Goal: Information Seeking & Learning: Understand process/instructions

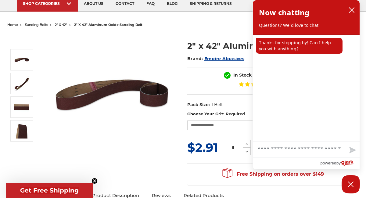
scroll to position [47, 0]
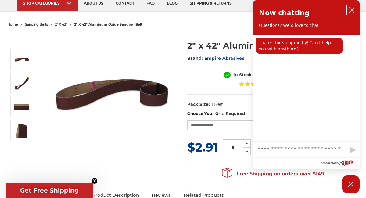
click at [353, 10] on icon "close chatbox" at bounding box center [352, 10] width 6 height 6
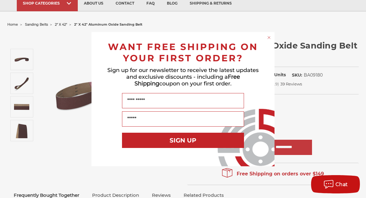
click at [267, 38] on circle "Close dialog" at bounding box center [269, 37] width 6 height 6
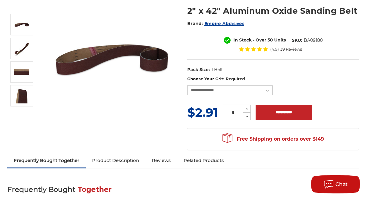
scroll to position [0, 0]
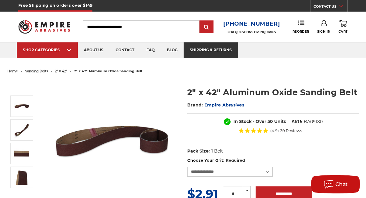
click at [212, 48] on link "shipping & returns" at bounding box center [211, 50] width 54 height 16
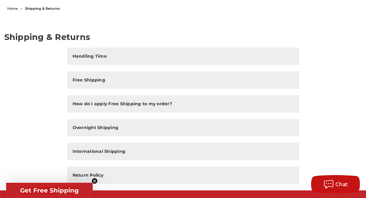
scroll to position [63, 0]
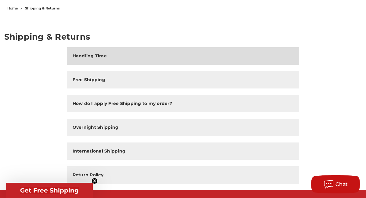
click at [86, 57] on h2 "Handling Time" at bounding box center [90, 56] width 34 height 6
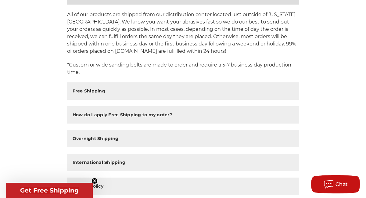
scroll to position [123, 0]
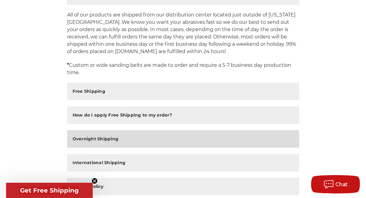
click at [97, 138] on h2 "Overnight Shipping" at bounding box center [96, 139] width 46 height 6
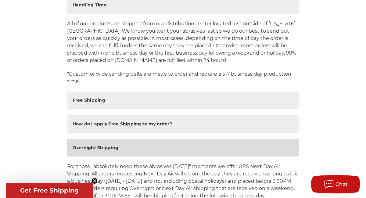
scroll to position [114, 0]
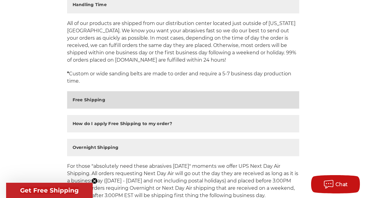
click at [81, 99] on h2 "Free Shipping" at bounding box center [89, 100] width 33 height 6
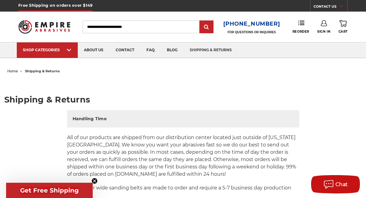
scroll to position [0, 0]
